Goal: Transaction & Acquisition: Purchase product/service

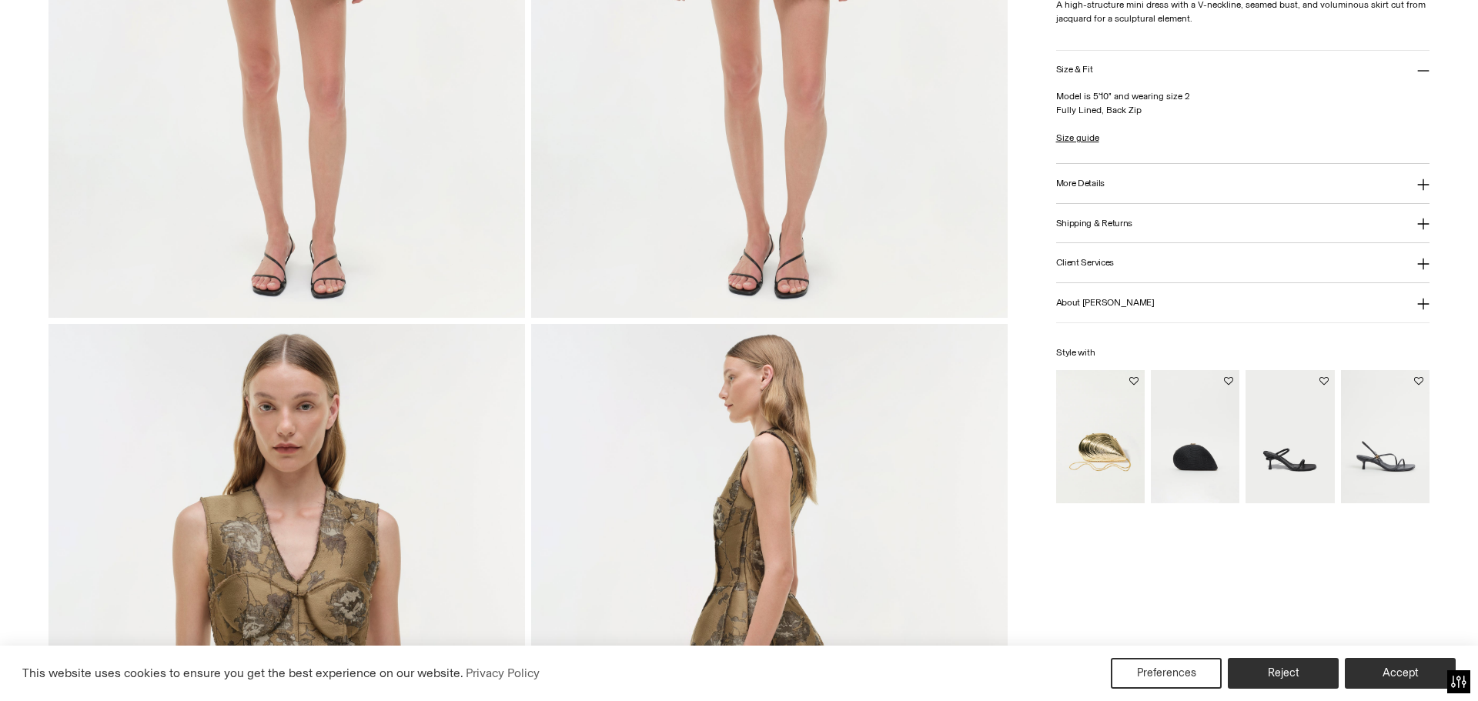
click at [1465, 249] on html "Press Alt+1 for screen-reader mode, Alt+0 to cancel Accessibility Screen-Reader…" at bounding box center [739, 350] width 1478 height 701
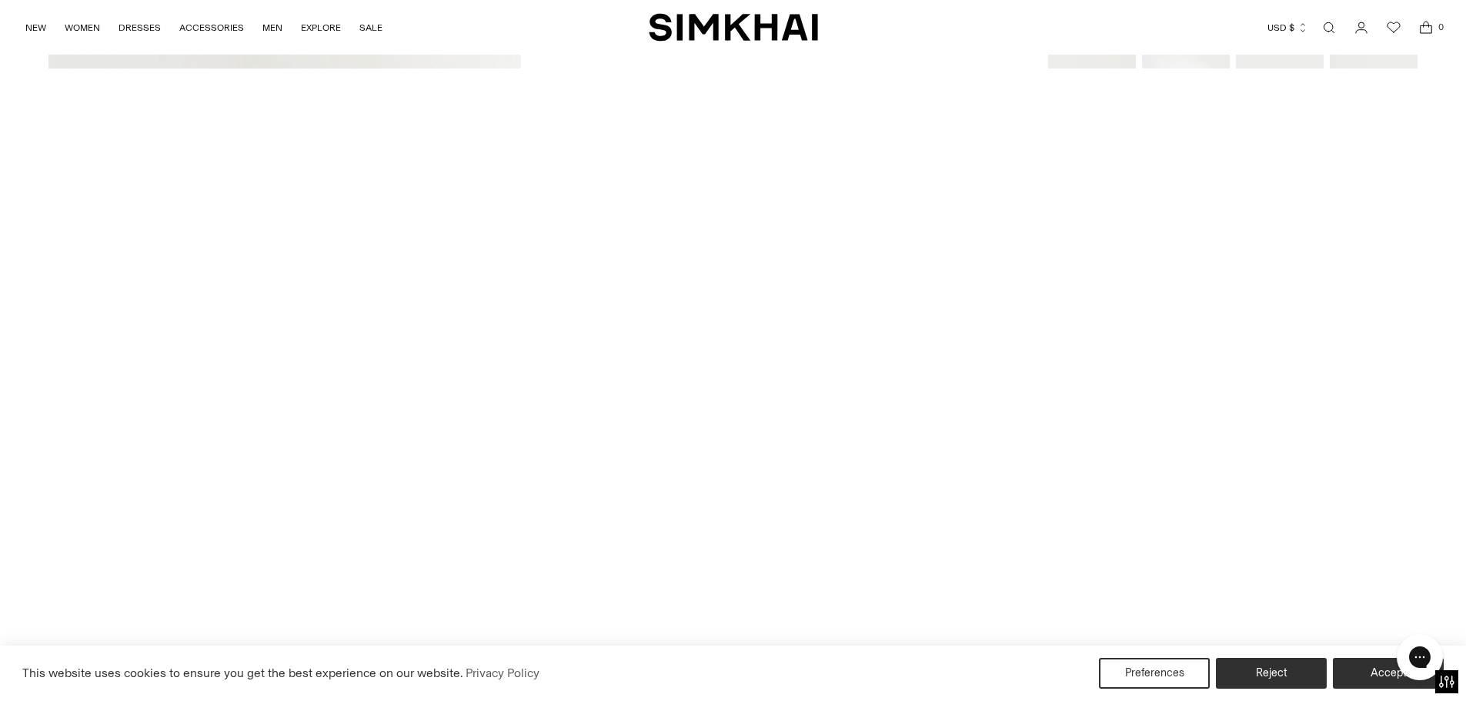
scroll to position [3240, 0]
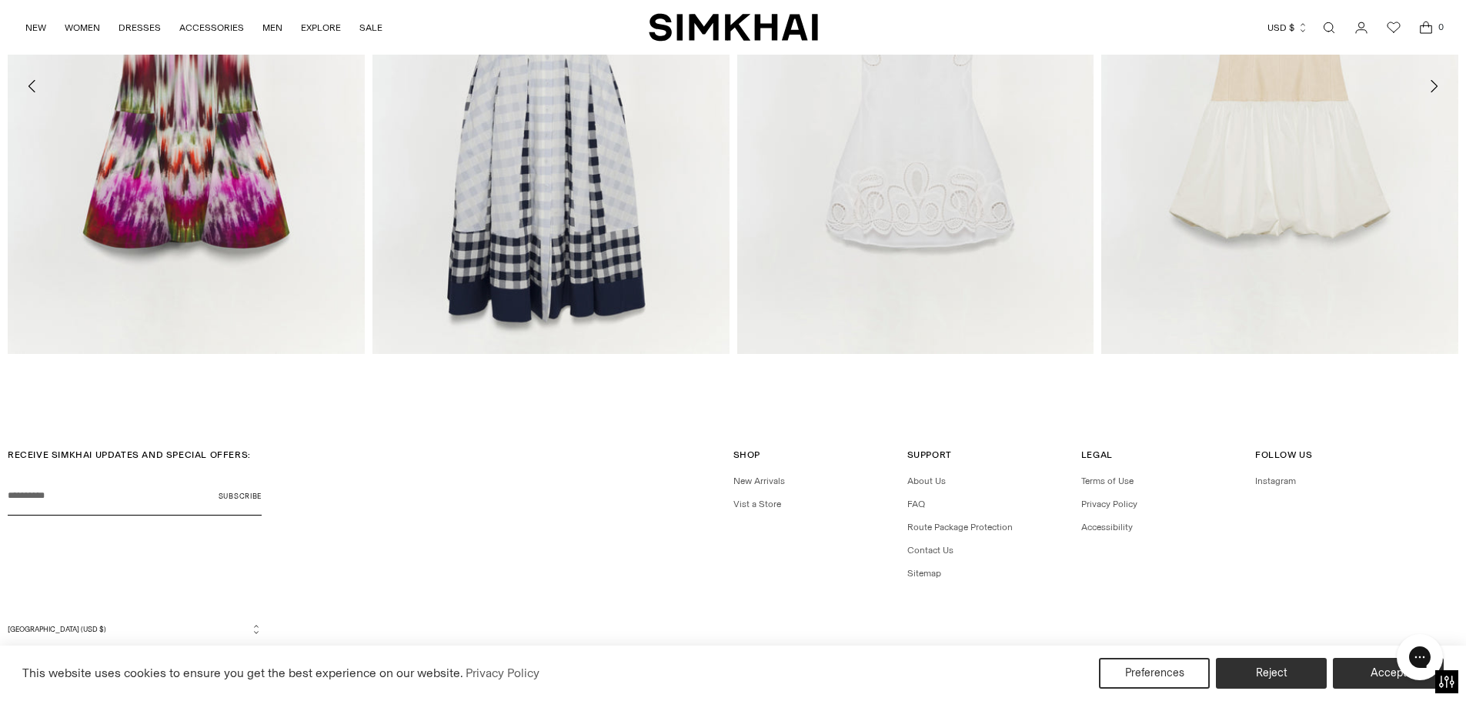
drag, startPoint x: 1473, startPoint y: 181, endPoint x: 33, endPoint y: 32, distance: 1447.7
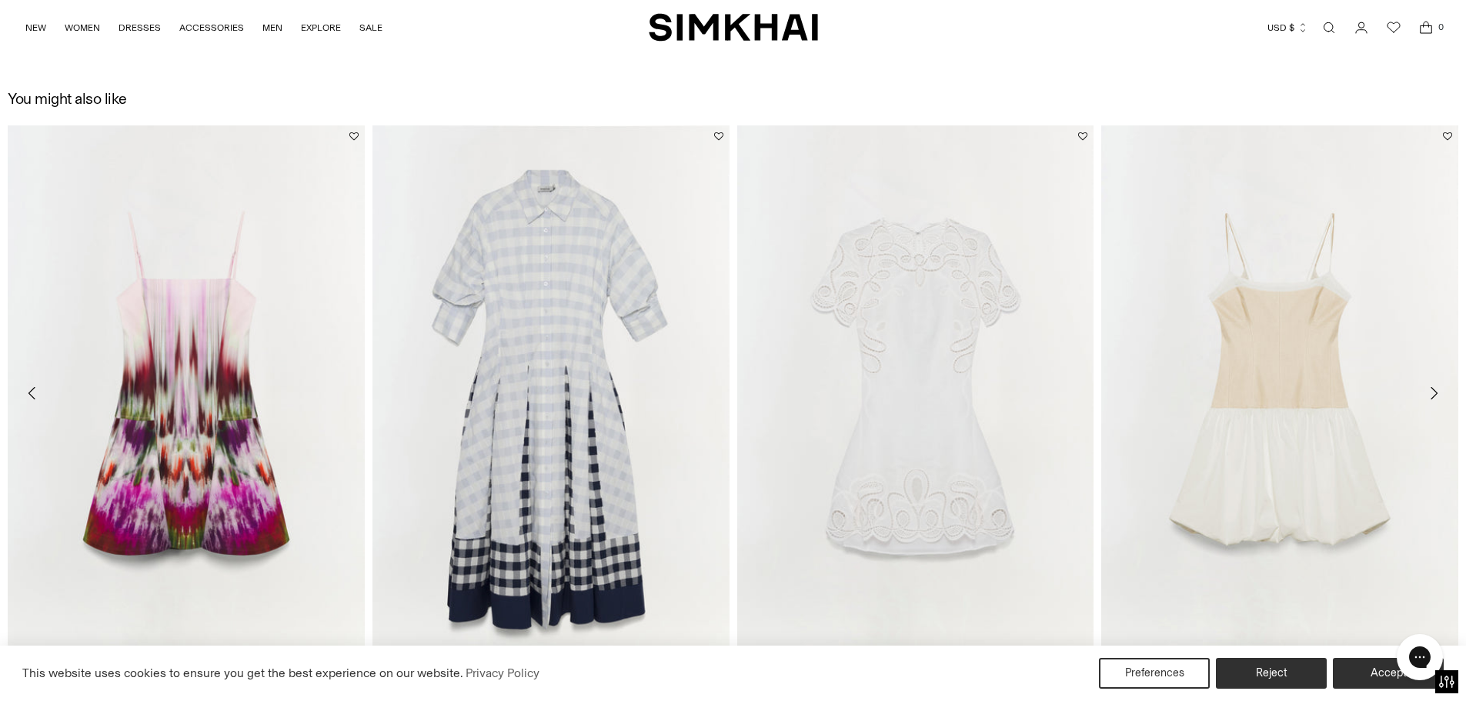
scroll to position [0, 0]
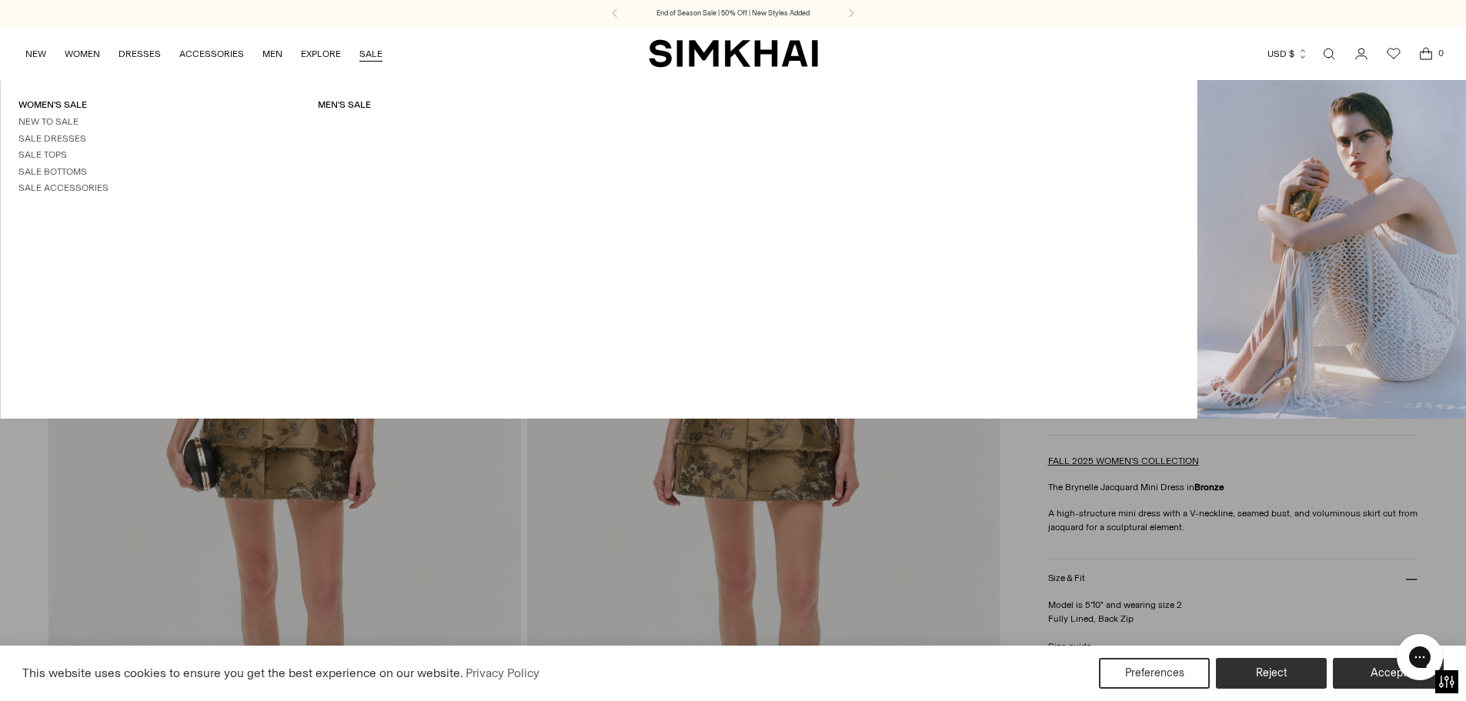
click at [360, 55] on link "SALE" at bounding box center [370, 54] width 23 height 34
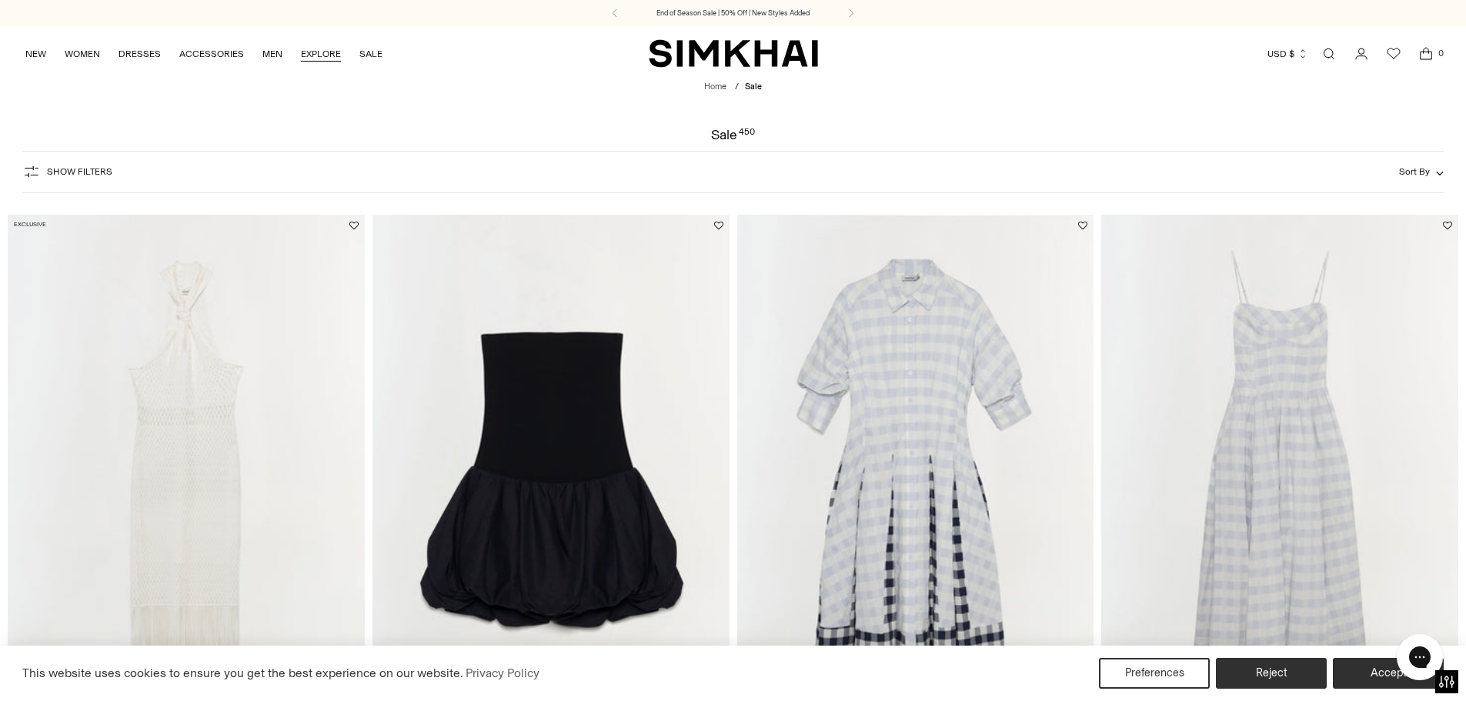
click at [317, 55] on link "EXPLORE" at bounding box center [321, 54] width 40 height 34
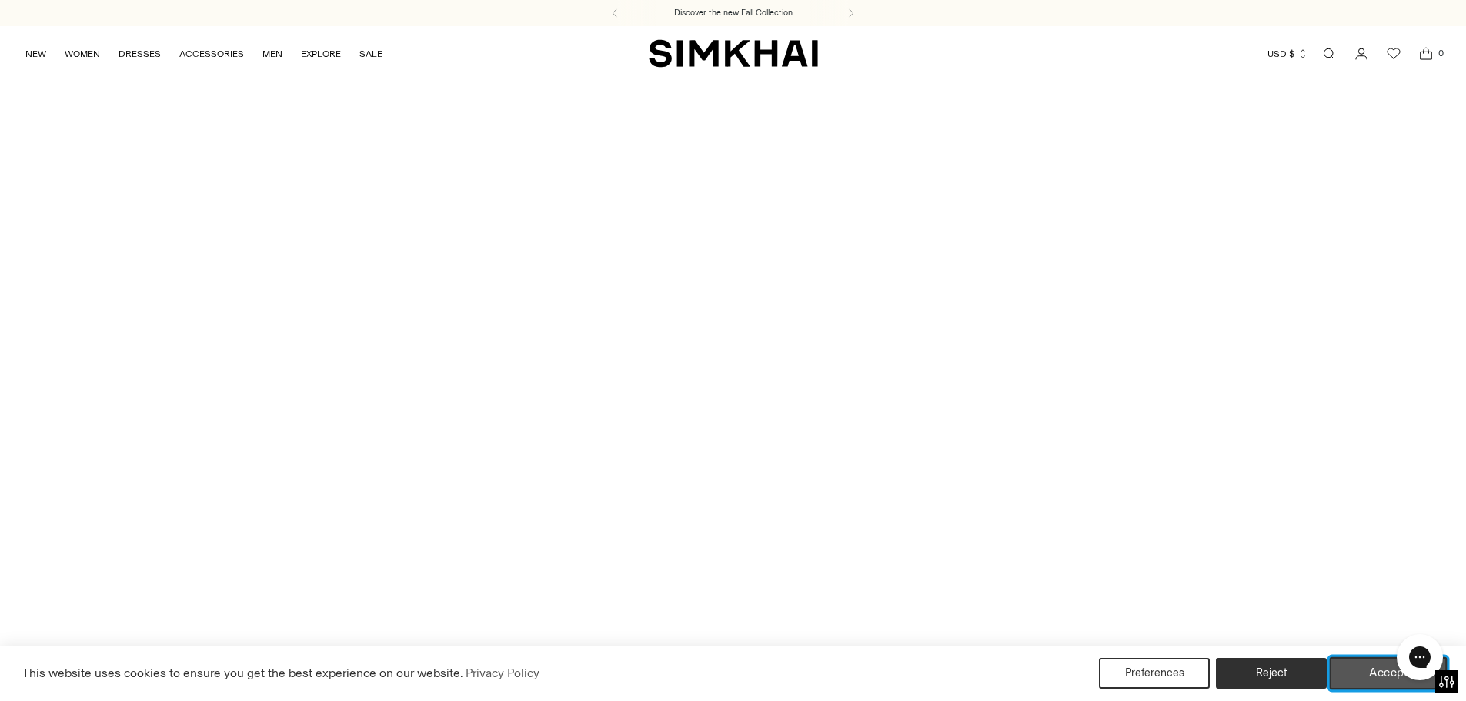
click at [1357, 678] on button "Accept" at bounding box center [1389, 673] width 118 height 32
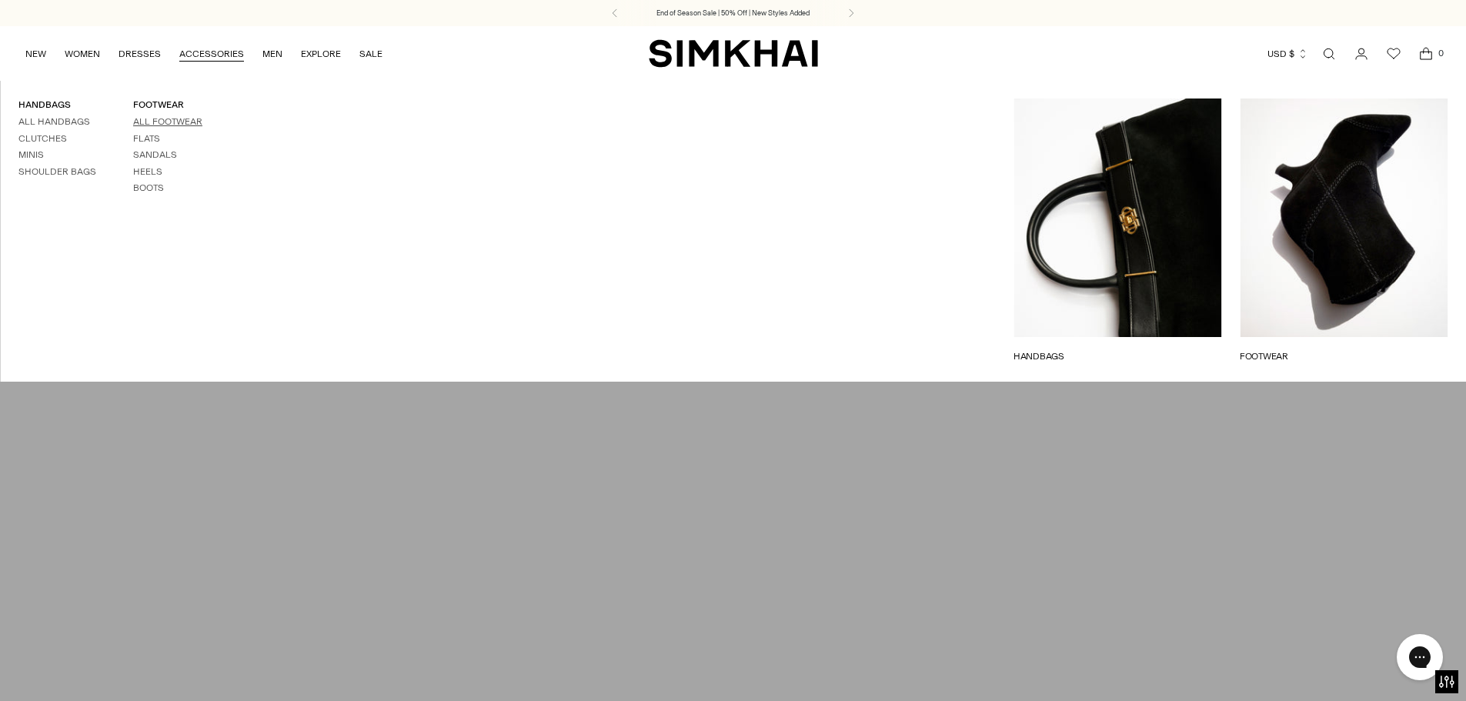
click at [155, 121] on link "All Footwear" at bounding box center [167, 121] width 69 height 11
